Goal: Transaction & Acquisition: Purchase product/service

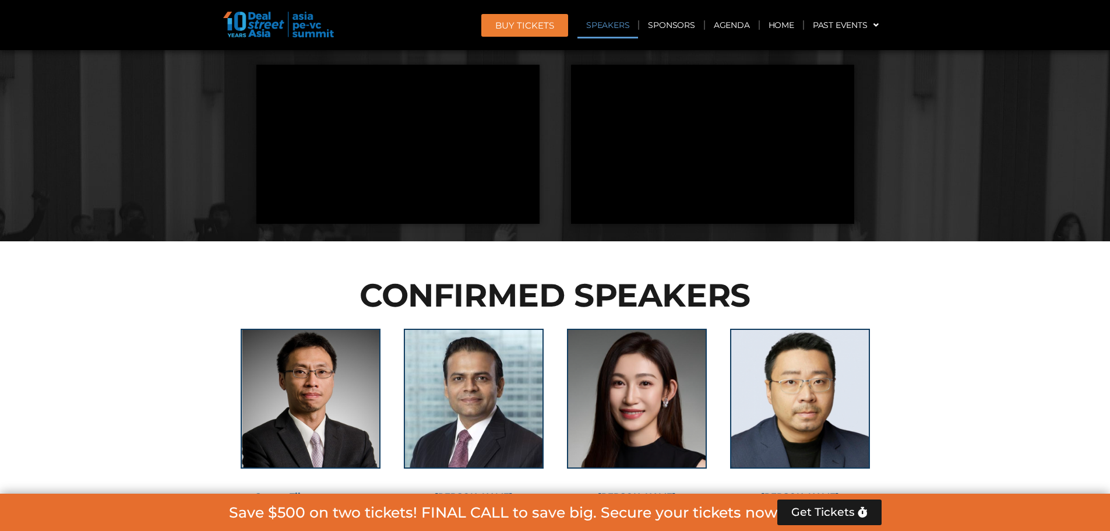
scroll to position [1282, 0]
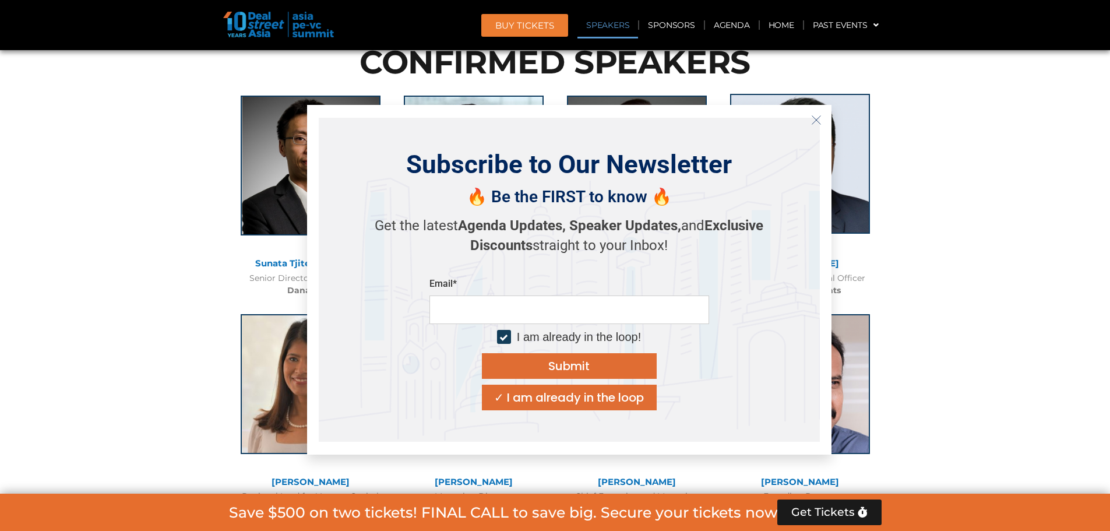
click at [815, 119] on line "Close" at bounding box center [816, 119] width 8 height 8
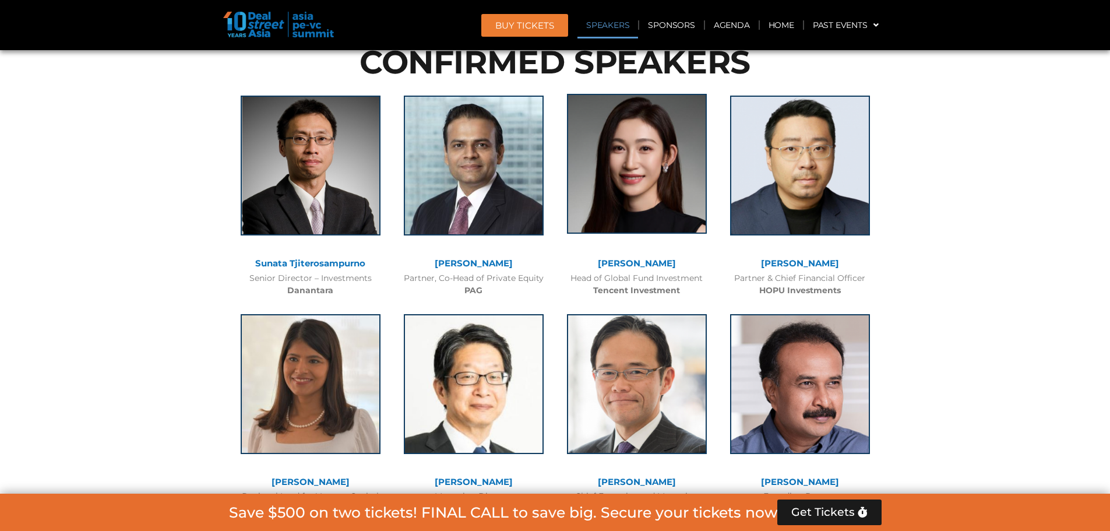
click at [654, 191] on img at bounding box center [637, 164] width 140 height 140
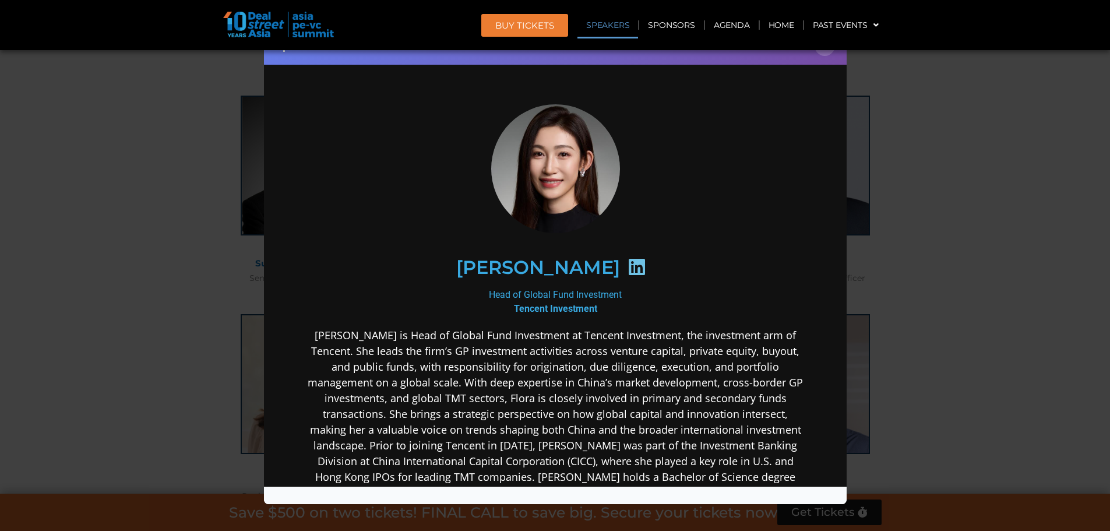
scroll to position [0, 0]
click at [627, 268] on icon at bounding box center [636, 266] width 19 height 19
click at [554, 267] on h2 "[PERSON_NAME]" at bounding box center [538, 267] width 164 height 19
drag, startPoint x: 488, startPoint y: 270, endPoint x: 578, endPoint y: 268, distance: 90.3
click at [578, 268] on h2 "[PERSON_NAME]" at bounding box center [538, 267] width 164 height 19
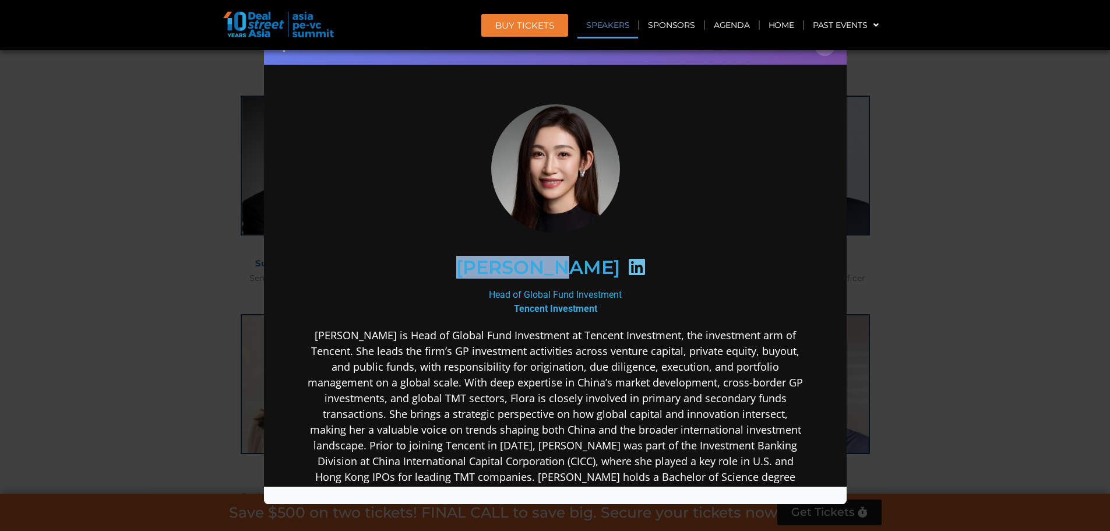
copy h2 "[PERSON_NAME]"
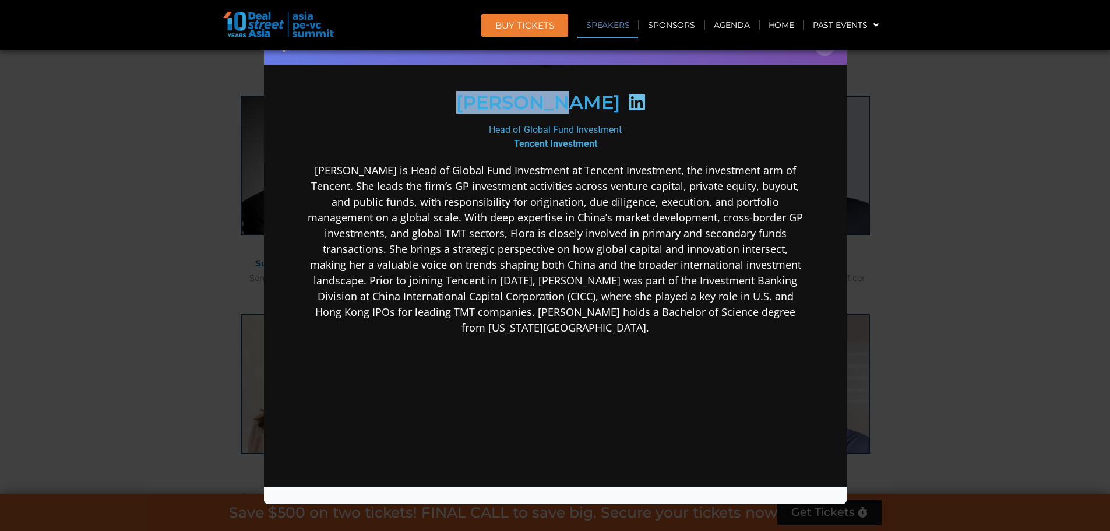
scroll to position [103, 0]
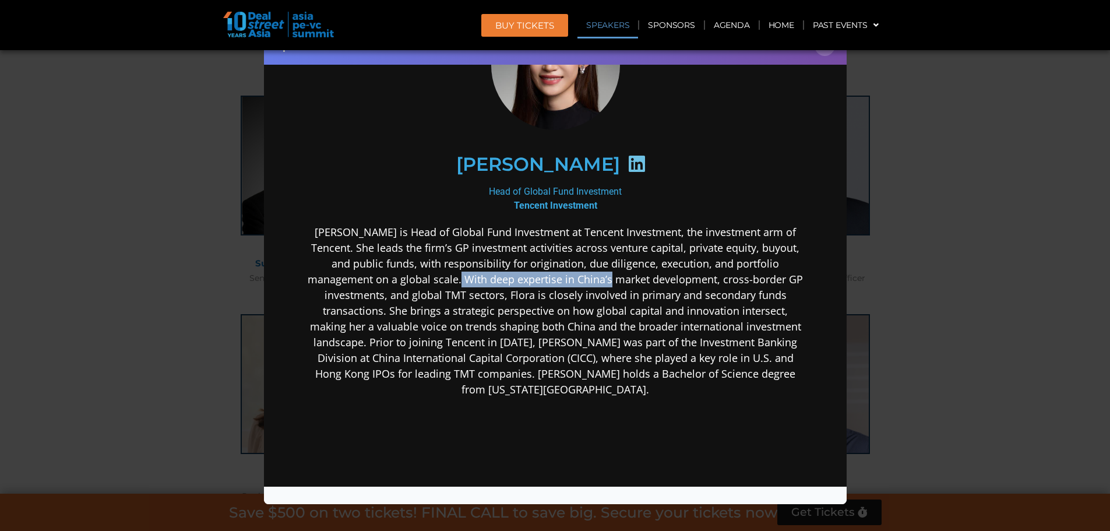
drag, startPoint x: 398, startPoint y: 275, endPoint x: 570, endPoint y: 275, distance: 171.9
click at [544, 277] on p "[PERSON_NAME] is Head of Global Fund Investment at Tencent Investment, the inve…" at bounding box center [554, 310] width 503 height 173
click at [587, 273] on p "[PERSON_NAME] is Head of Global Fund Investment at Tencent Investment, the inve…" at bounding box center [554, 310] width 503 height 173
drag, startPoint x: 400, startPoint y: 297, endPoint x: 556, endPoint y: 297, distance: 156.2
click at [556, 297] on p "[PERSON_NAME] is Head of Global Fund Investment at Tencent Investment, the inve…" at bounding box center [554, 310] width 503 height 173
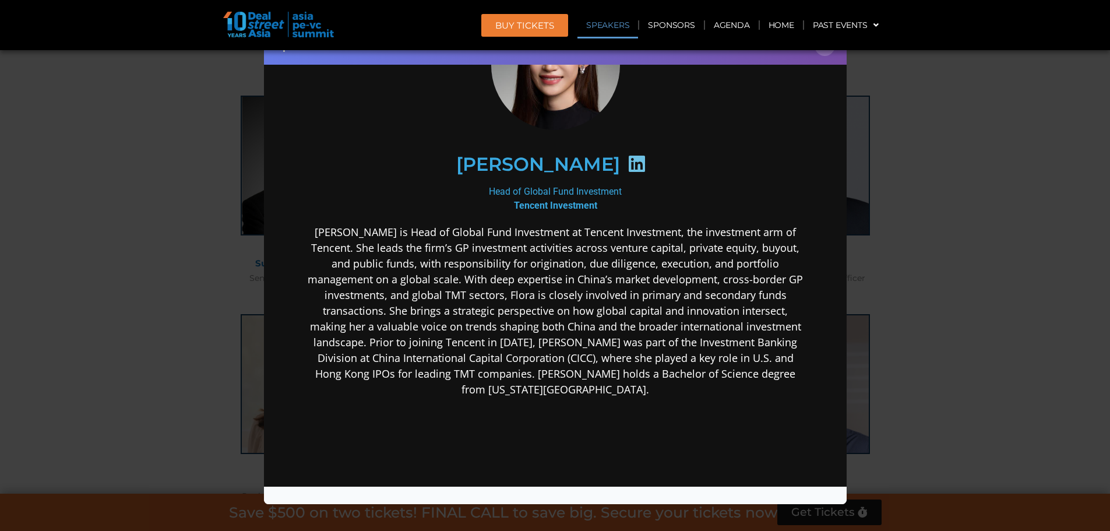
click at [584, 298] on p "[PERSON_NAME] is Head of Global Fund Investment at Tencent Investment, the inve…" at bounding box center [554, 310] width 503 height 173
drag, startPoint x: 488, startPoint y: 325, endPoint x: 588, endPoint y: 325, distance: 100.2
click at [585, 326] on p "[PERSON_NAME] is Head of Global Fund Investment at Tencent Investment, the inve…" at bounding box center [554, 310] width 503 height 173
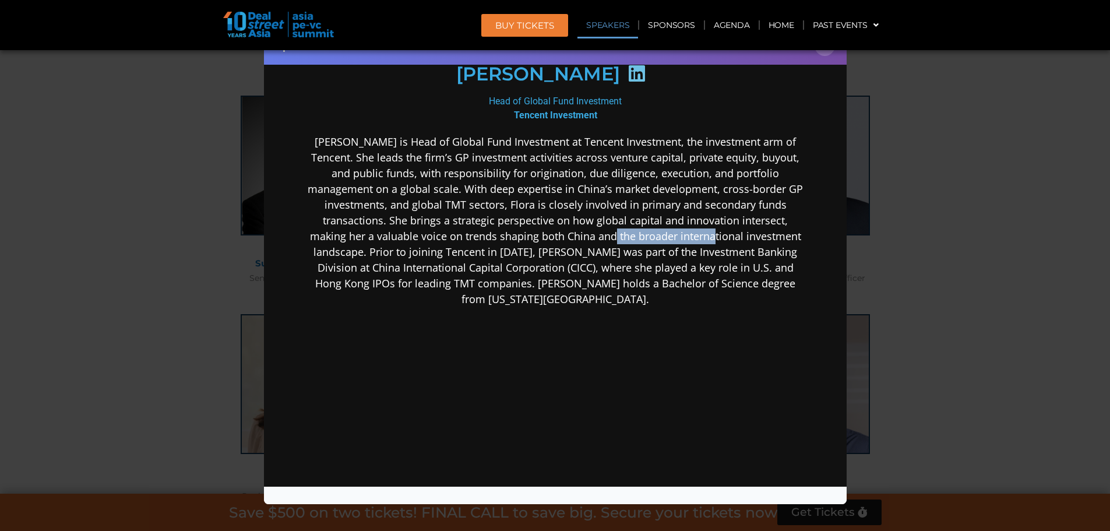
scroll to position [220, 0]
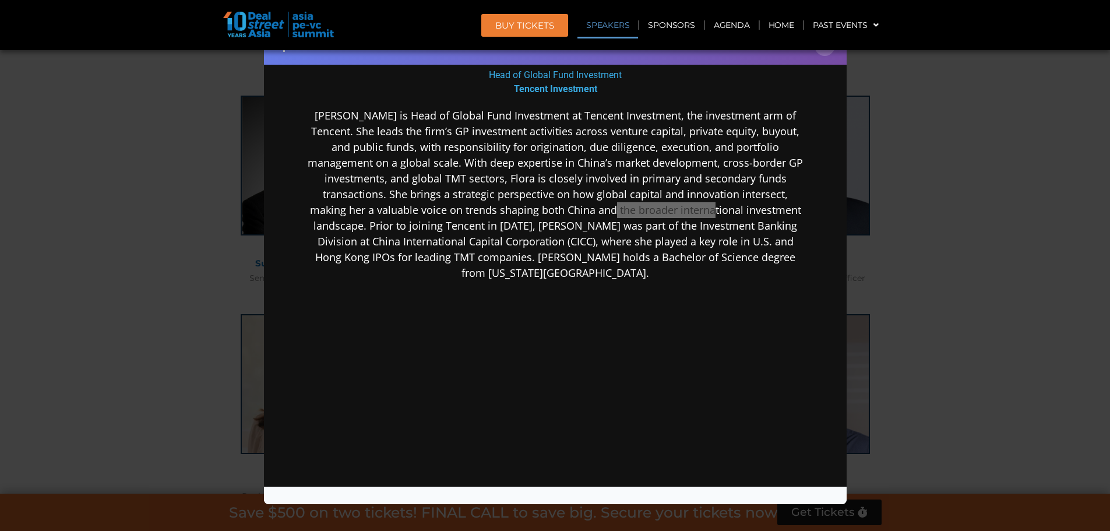
click at [977, 161] on div "Speaker Profile ×" at bounding box center [555, 265] width 1110 height 531
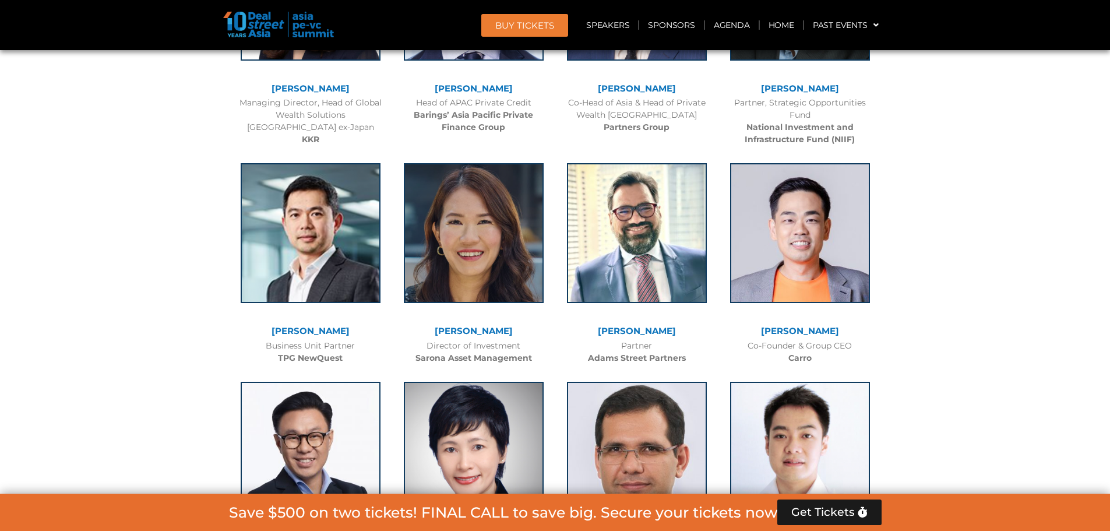
scroll to position [2389, 0]
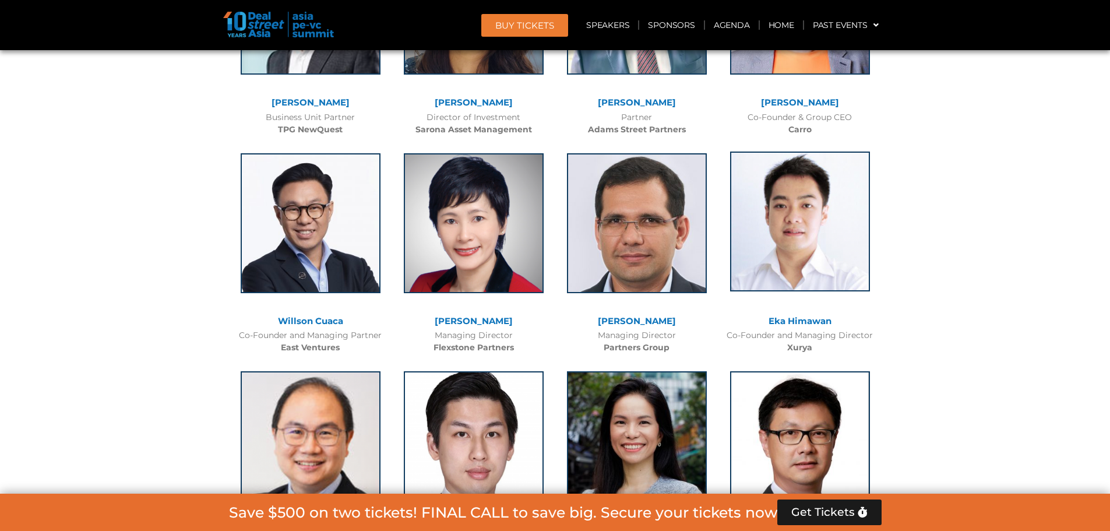
click at [803, 245] on img at bounding box center [800, 221] width 140 height 140
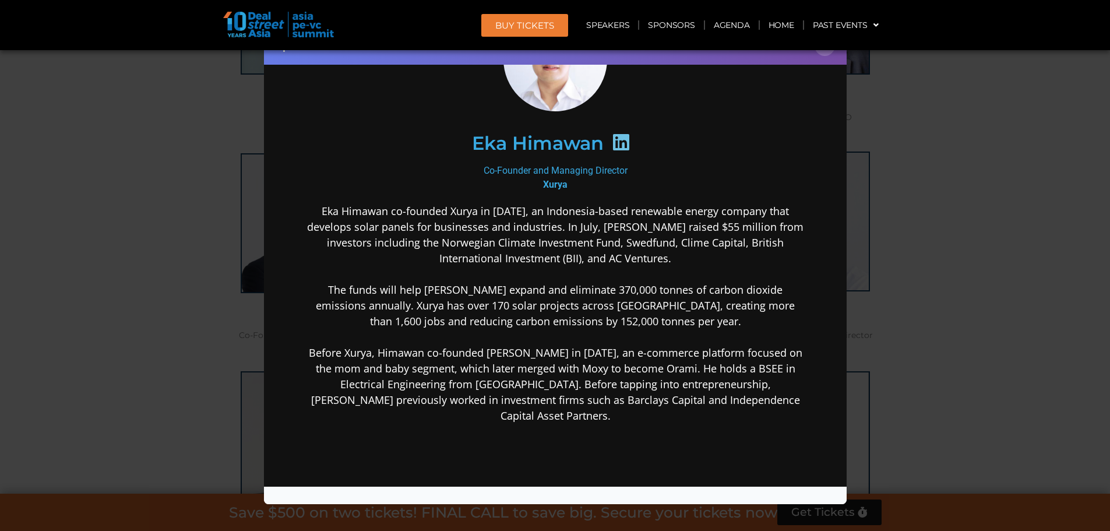
scroll to position [117, 0]
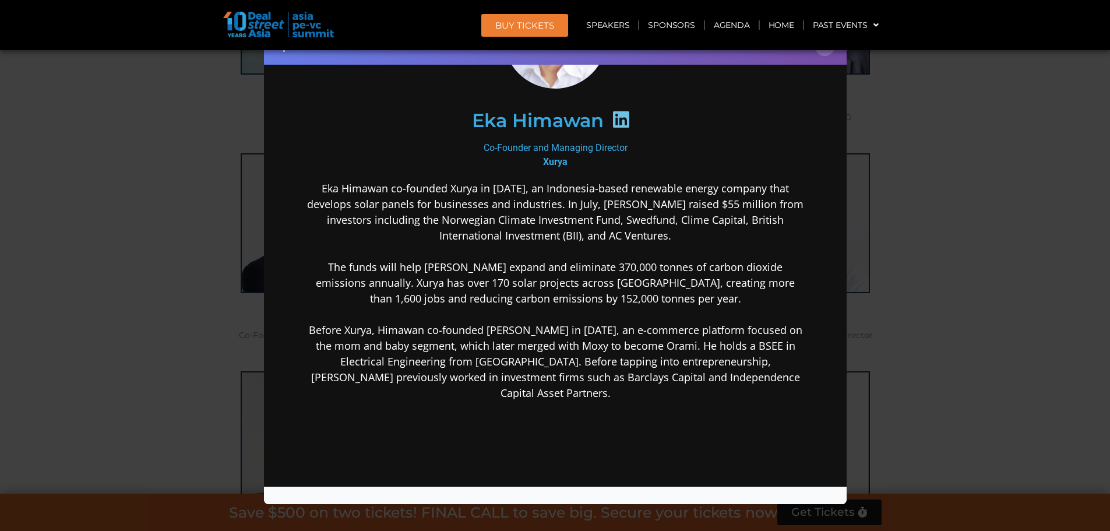
click at [949, 172] on div "Speaker Profile ×" at bounding box center [555, 265] width 1110 height 531
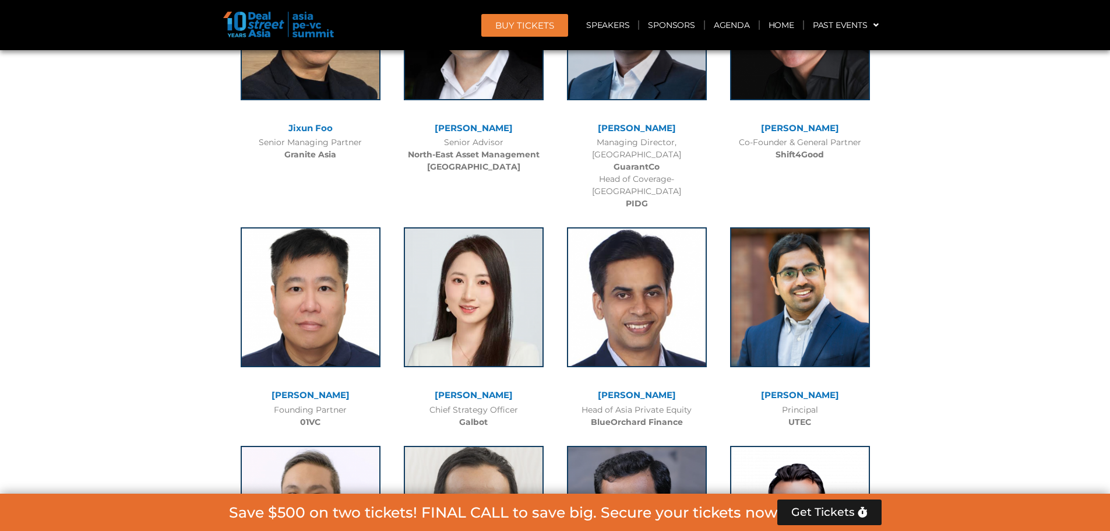
scroll to position [6526, 0]
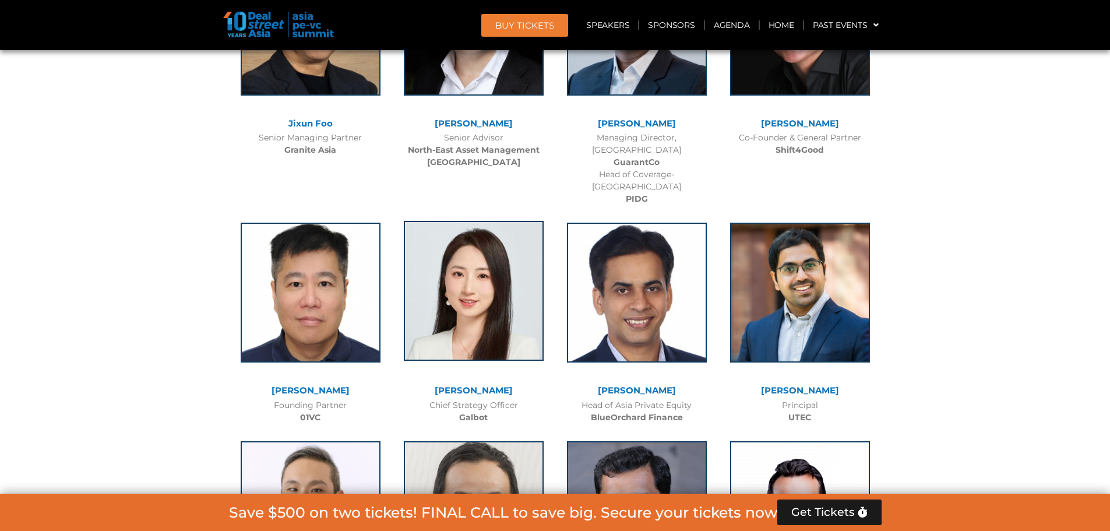
click at [454, 260] on img at bounding box center [474, 291] width 140 height 140
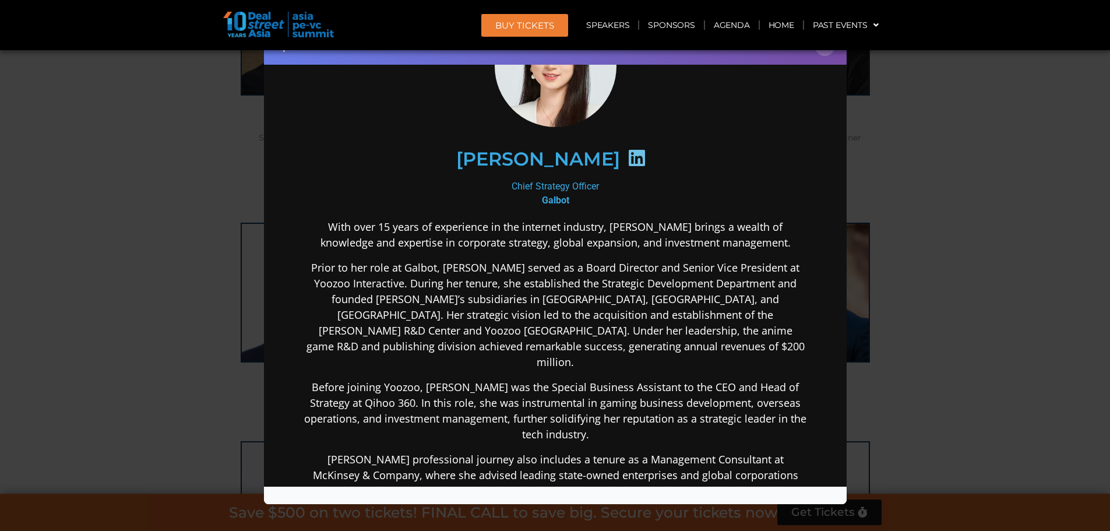
scroll to position [117, 0]
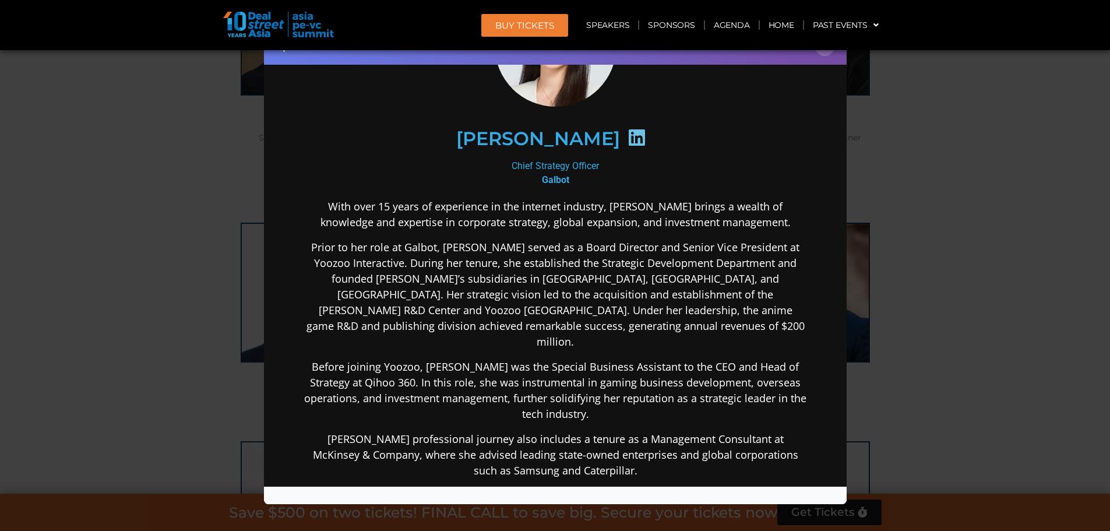
click at [627, 138] on icon at bounding box center [636, 137] width 19 height 19
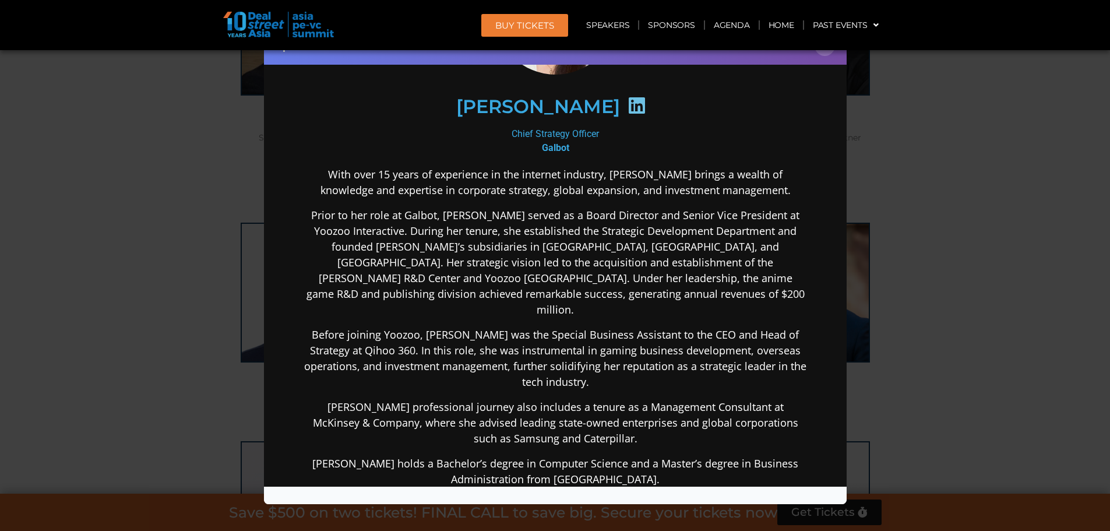
scroll to position [175, 0]
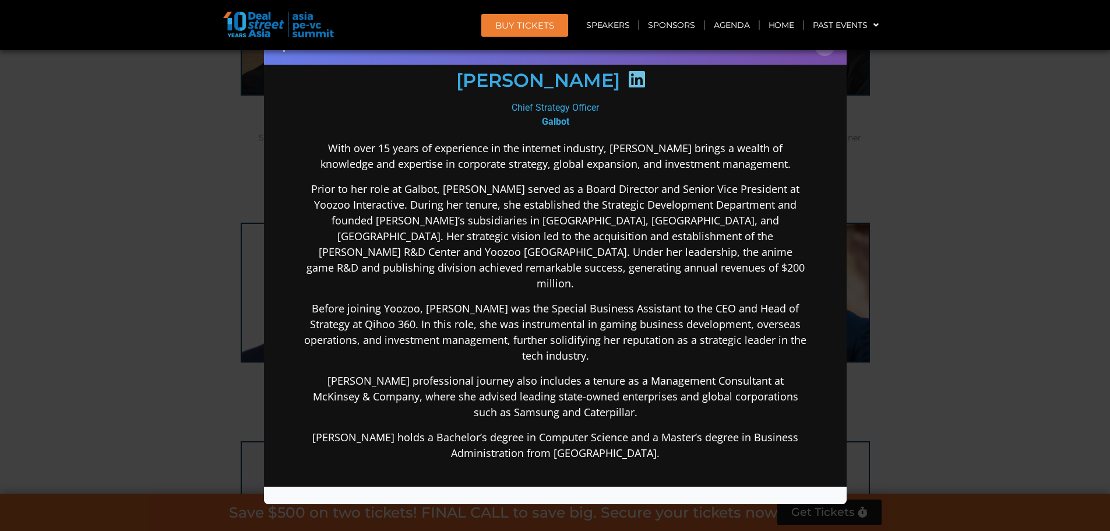
click at [931, 122] on div "Speaker Profile ×" at bounding box center [555, 265] width 1110 height 531
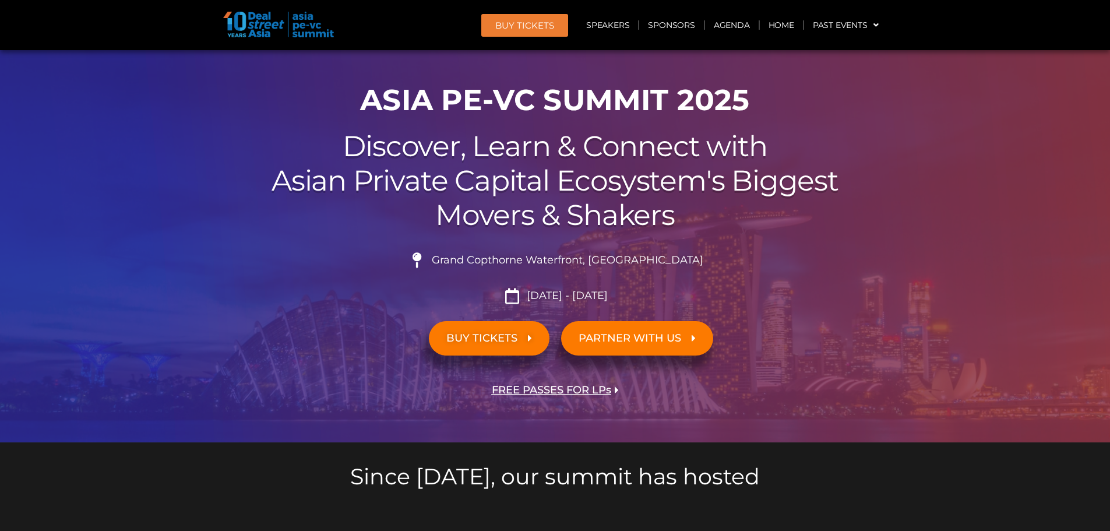
scroll to position [0, 0]
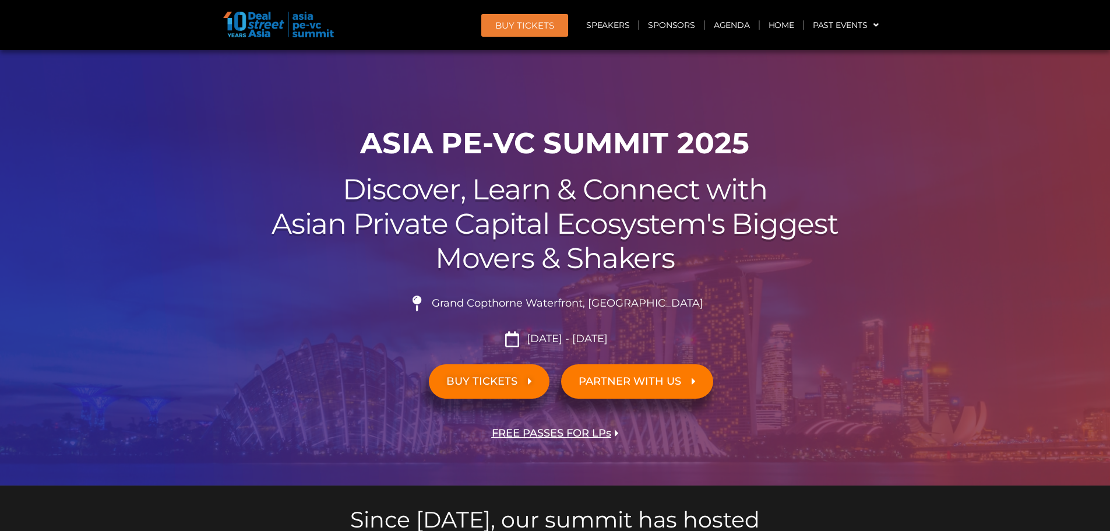
click at [488, 380] on span "BUY TICKETS" at bounding box center [481, 381] width 71 height 11
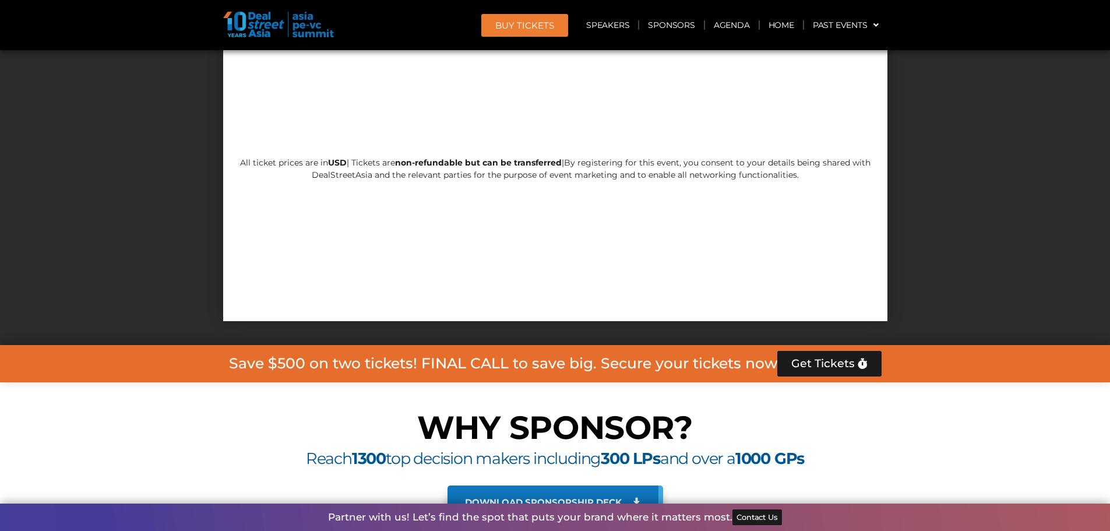
scroll to position [11263, 0]
